Goal: Task Accomplishment & Management: Manage account settings

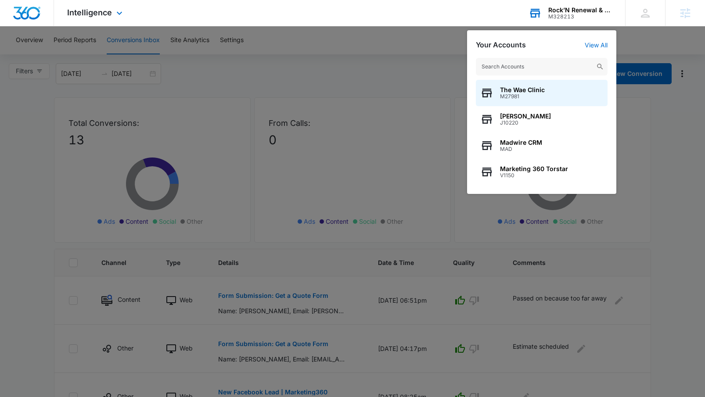
click at [493, 65] on input "text" at bounding box center [542, 67] width 132 height 18
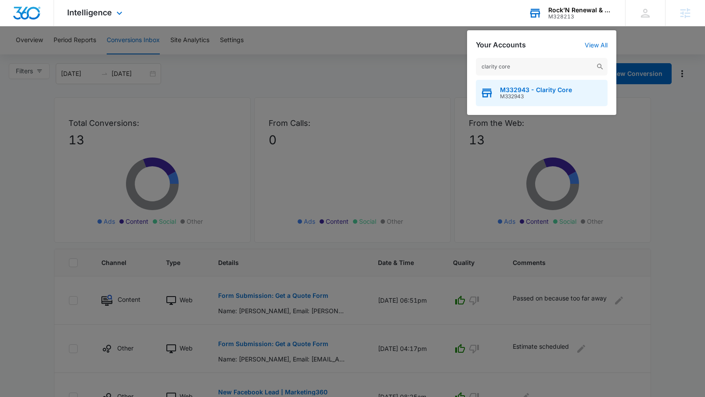
type input "clarity core"
click at [505, 86] on span "M332943 - Clarity Core" at bounding box center [536, 89] width 72 height 7
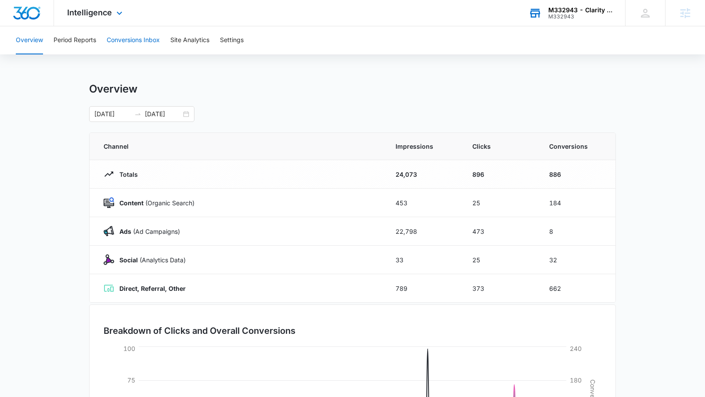
click at [118, 41] on button "Conversions Inbox" at bounding box center [133, 40] width 53 height 28
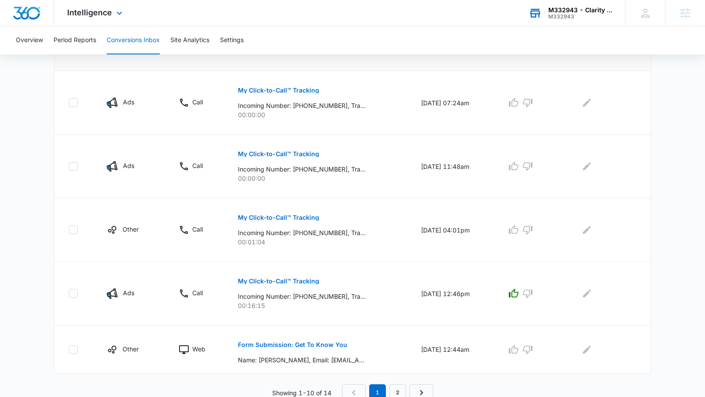
scroll to position [512, 0]
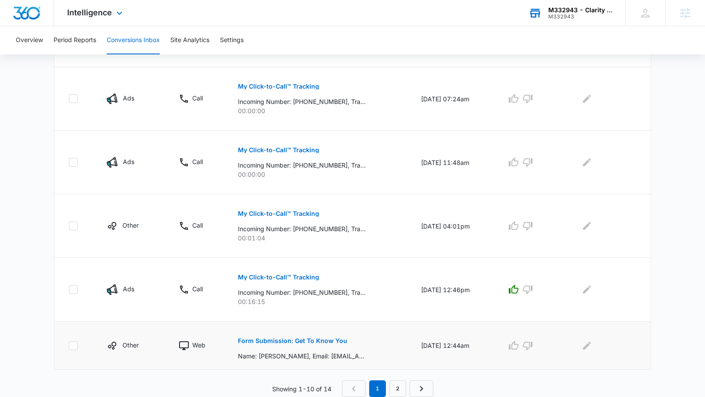
click at [316, 338] on p "Form Submission: Get To Know You" at bounding box center [292, 341] width 109 height 6
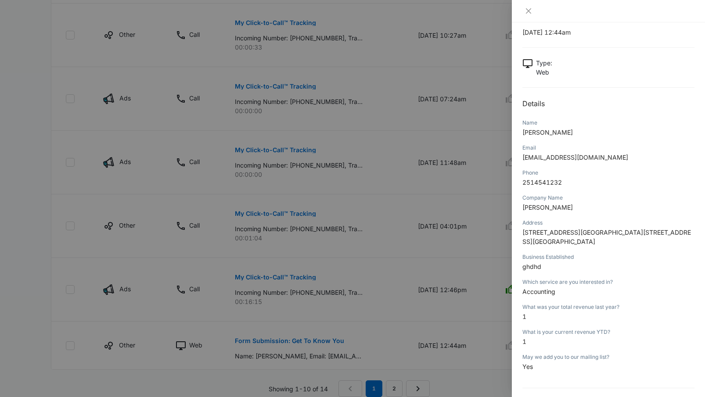
scroll to position [54, 0]
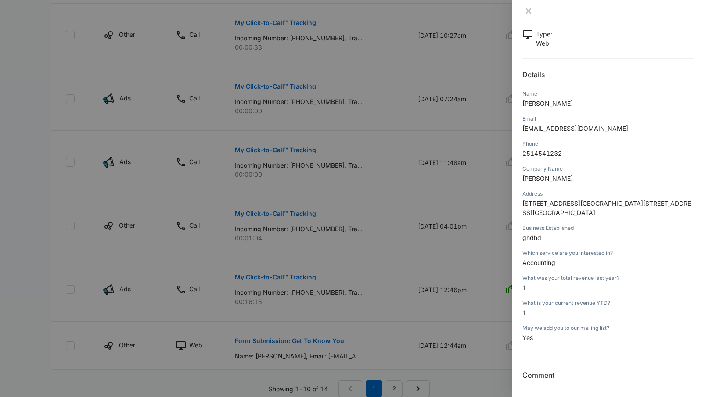
click at [525, 5] on div at bounding box center [608, 11] width 193 height 22
click at [525, 6] on div at bounding box center [608, 11] width 193 height 22
click at [526, 14] on icon "close" at bounding box center [528, 10] width 7 height 7
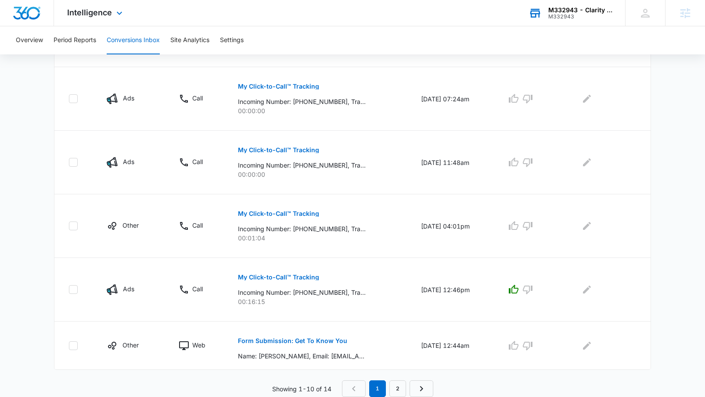
scroll to position [0, 0]
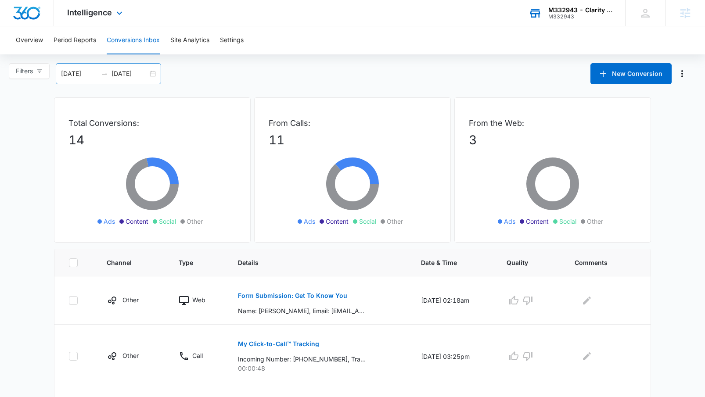
click at [154, 74] on div "[DATE] [DATE]" at bounding box center [108, 73] width 105 height 21
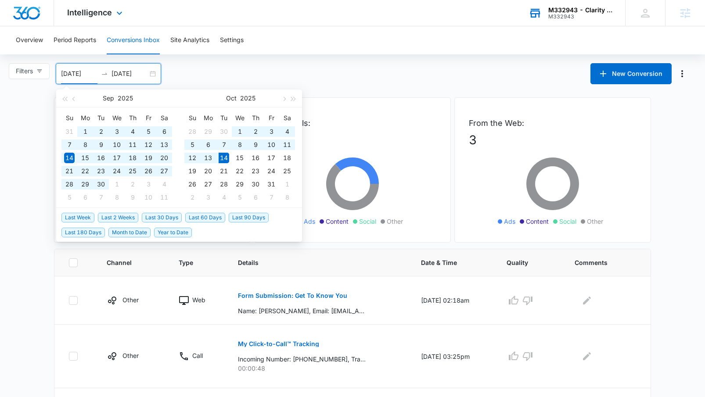
click at [86, 231] on span "Last 180 Days" at bounding box center [82, 233] width 43 height 10
type input "[DATE]"
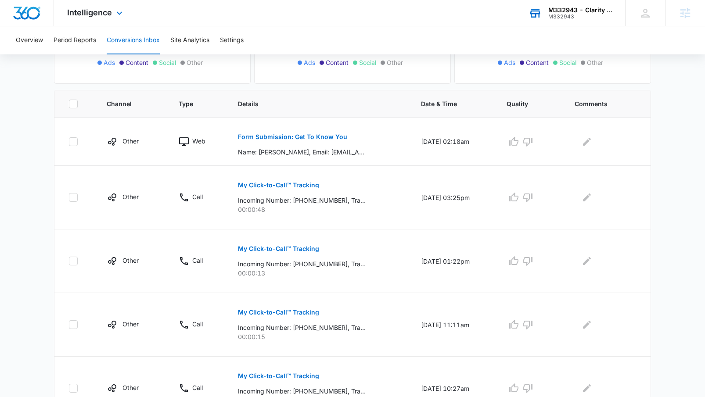
scroll to position [165, 0]
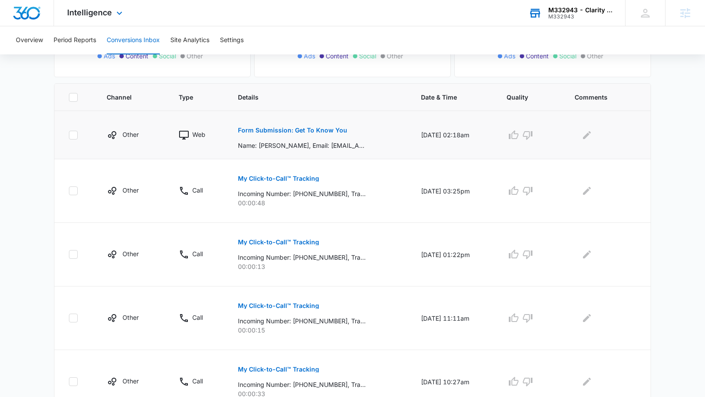
click at [265, 130] on p "Form Submission: Get To Know You" at bounding box center [292, 130] width 109 height 6
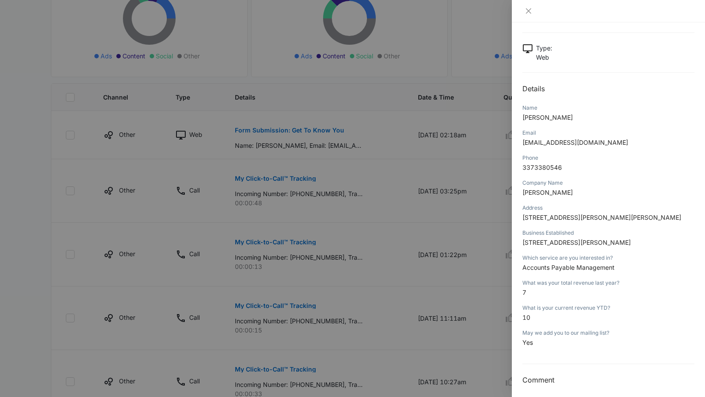
scroll to position [45, 0]
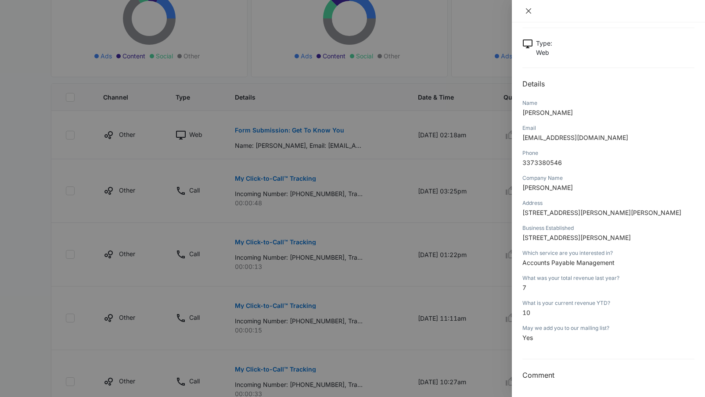
click at [530, 11] on icon "close" at bounding box center [528, 10] width 7 height 7
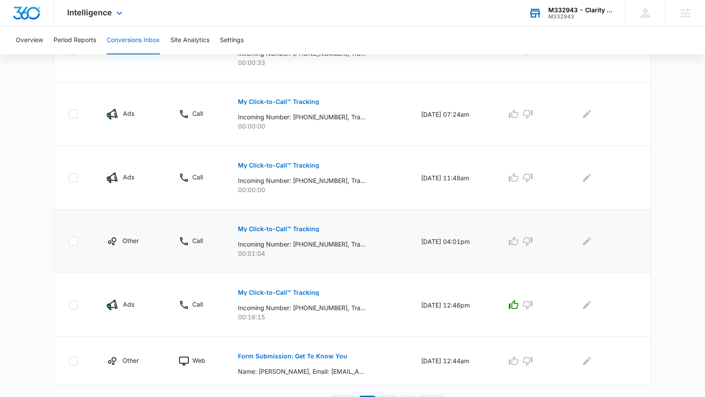
scroll to position [512, 0]
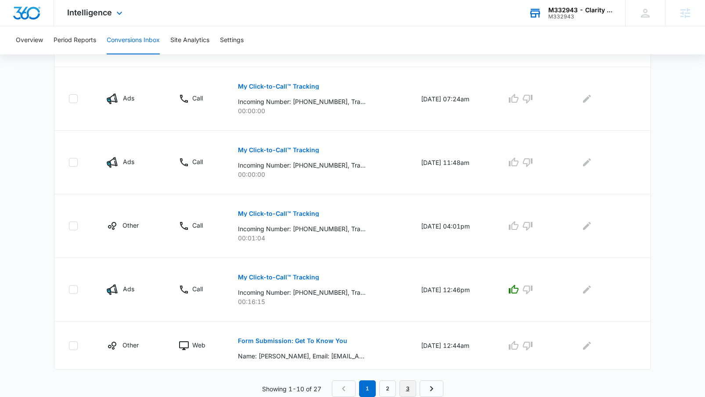
click at [411, 383] on link "3" at bounding box center [407, 388] width 17 height 17
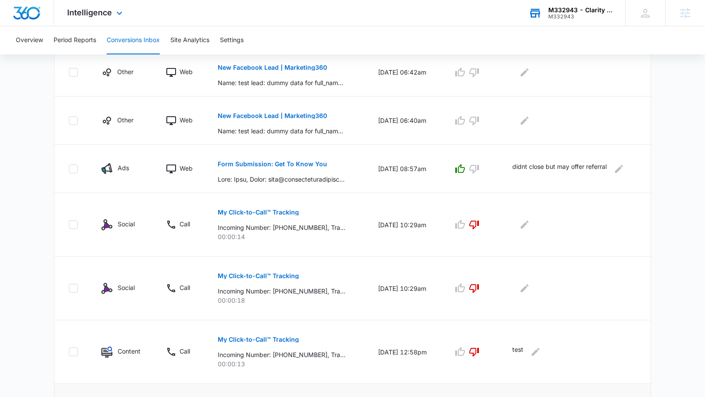
scroll to position [290, 0]
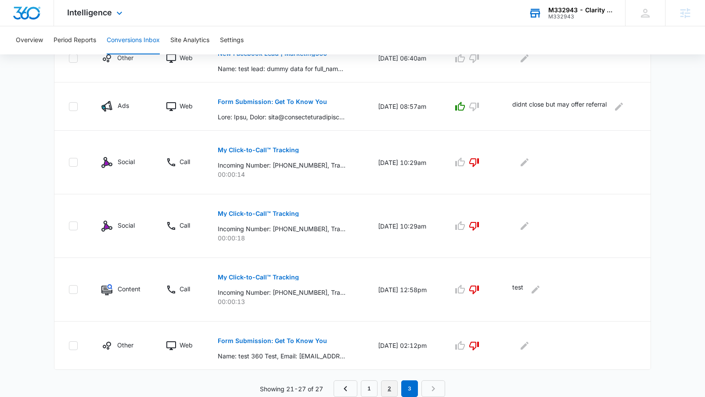
click at [390, 381] on link "2" at bounding box center [389, 388] width 17 height 17
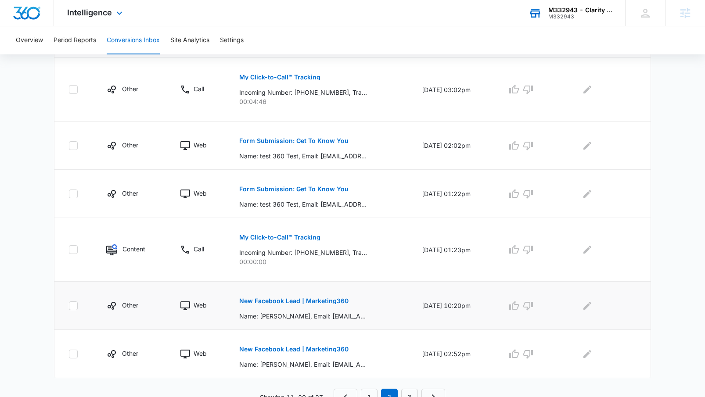
scroll to position [466, 0]
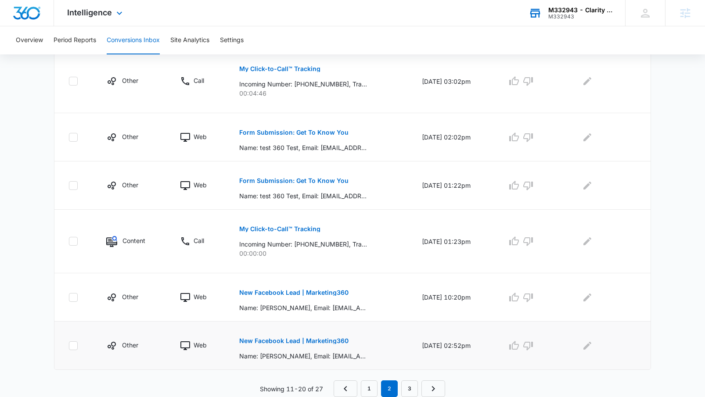
click at [304, 341] on p "New Facebook Lead | Marketing360" at bounding box center [293, 341] width 109 height 6
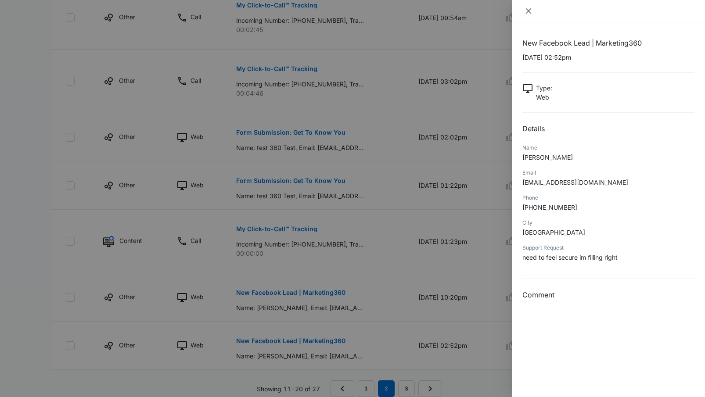
click at [527, 9] on icon "close" at bounding box center [528, 10] width 7 height 7
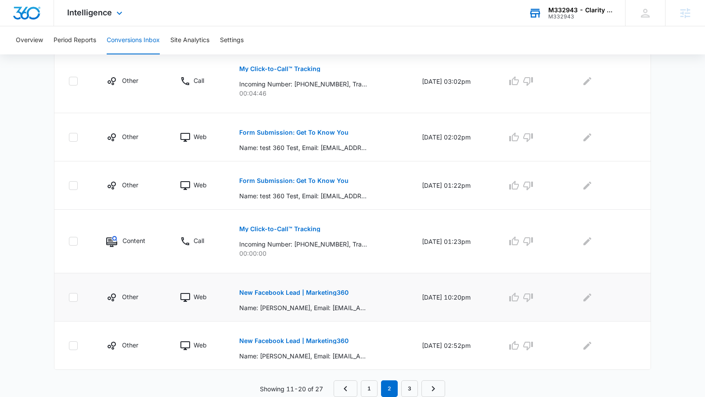
click at [286, 289] on button "New Facebook Lead | Marketing360" at bounding box center [293, 292] width 109 height 21
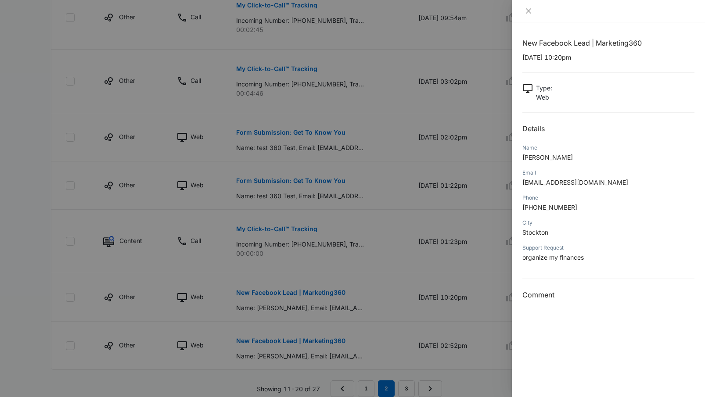
scroll to position [468, 0]
click at [527, 9] on icon "close" at bounding box center [528, 10] width 7 height 7
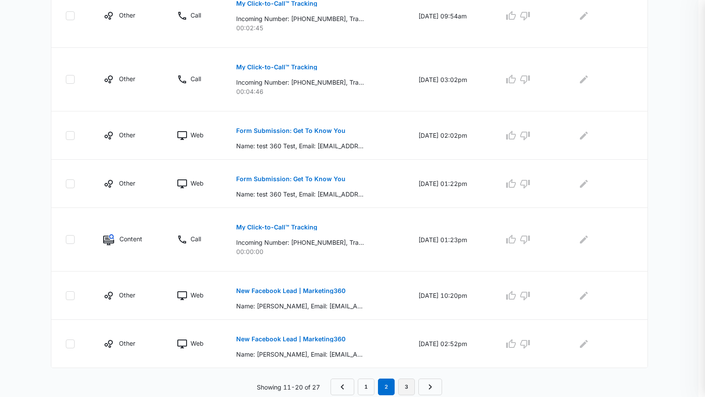
scroll to position [466, 0]
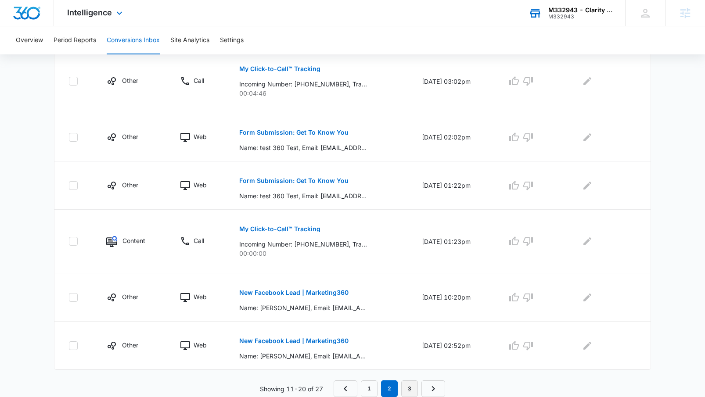
click at [408, 391] on link "3" at bounding box center [409, 388] width 17 height 17
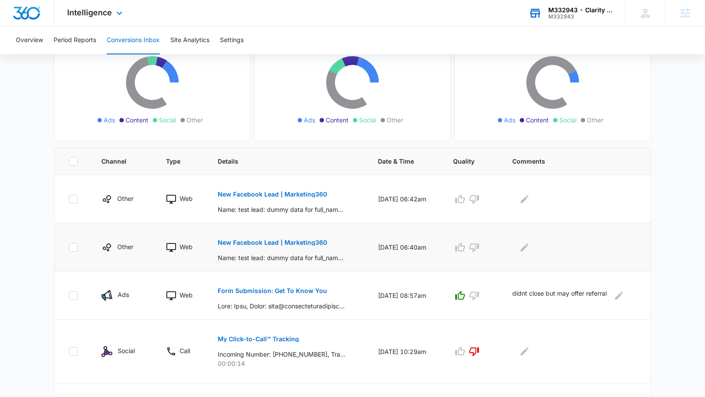
scroll to position [290, 0]
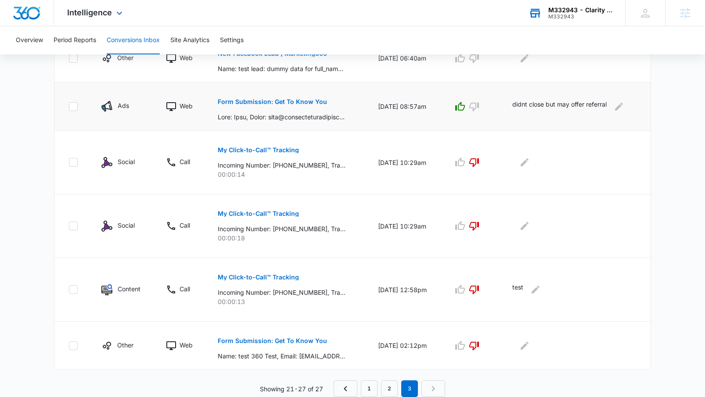
click at [280, 100] on p "Form Submission: Get To Know You" at bounding box center [272, 102] width 109 height 6
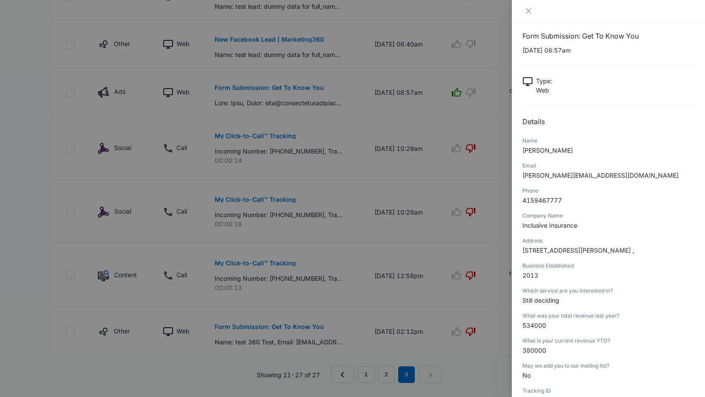
scroll to position [322, 0]
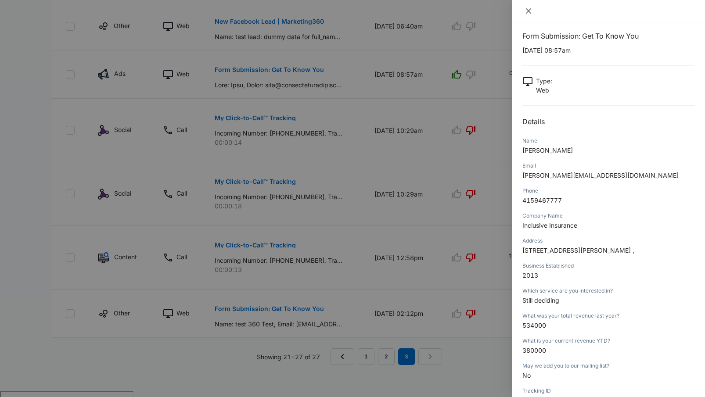
click at [531, 10] on icon "close" at bounding box center [528, 10] width 7 height 7
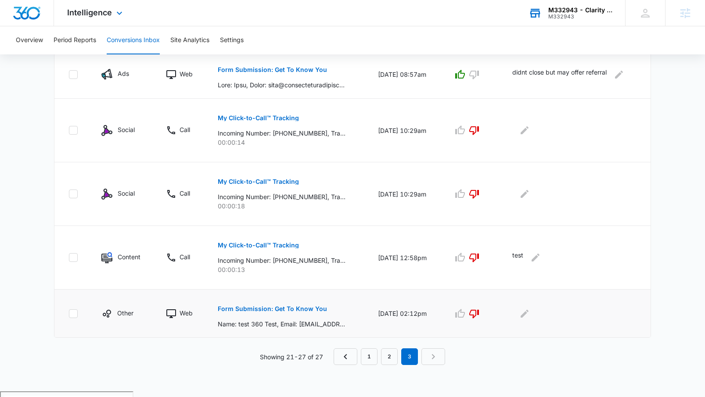
scroll to position [290, 0]
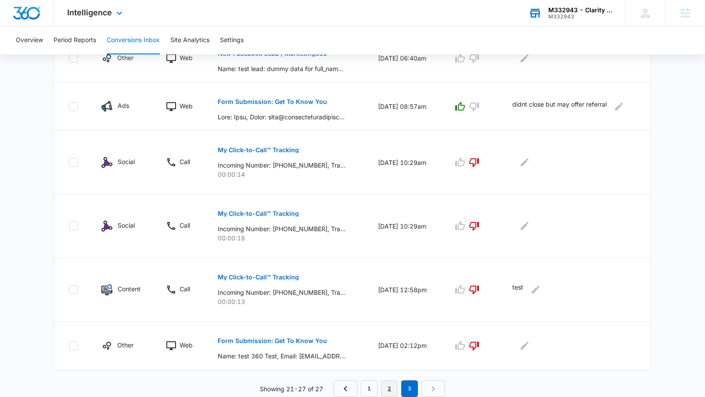
click at [393, 385] on link "2" at bounding box center [389, 388] width 17 height 17
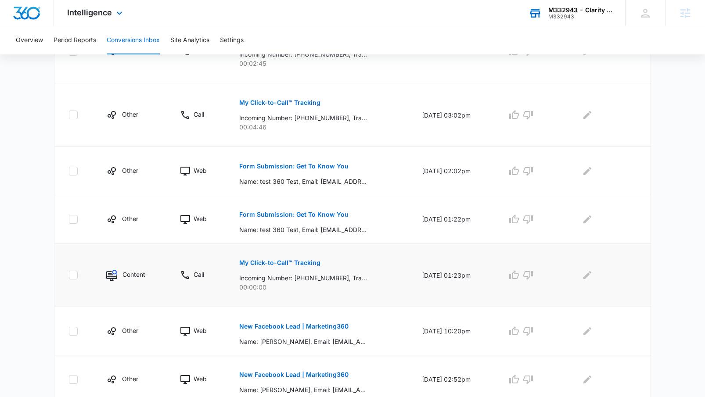
scroll to position [466, 0]
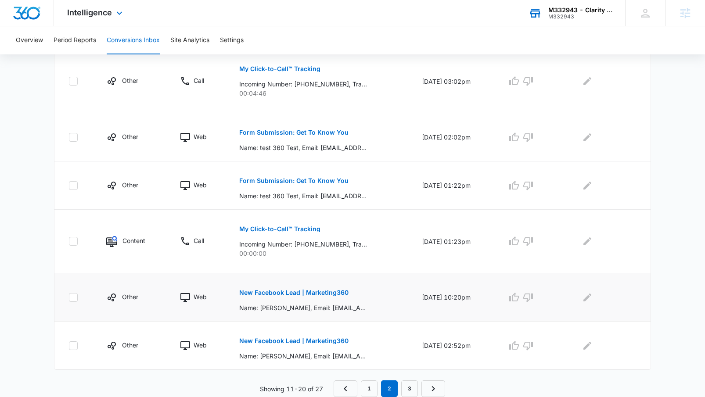
click at [250, 290] on p "New Facebook Lead | Marketing360" at bounding box center [293, 293] width 109 height 6
